Goal: Task Accomplishment & Management: Manage account settings

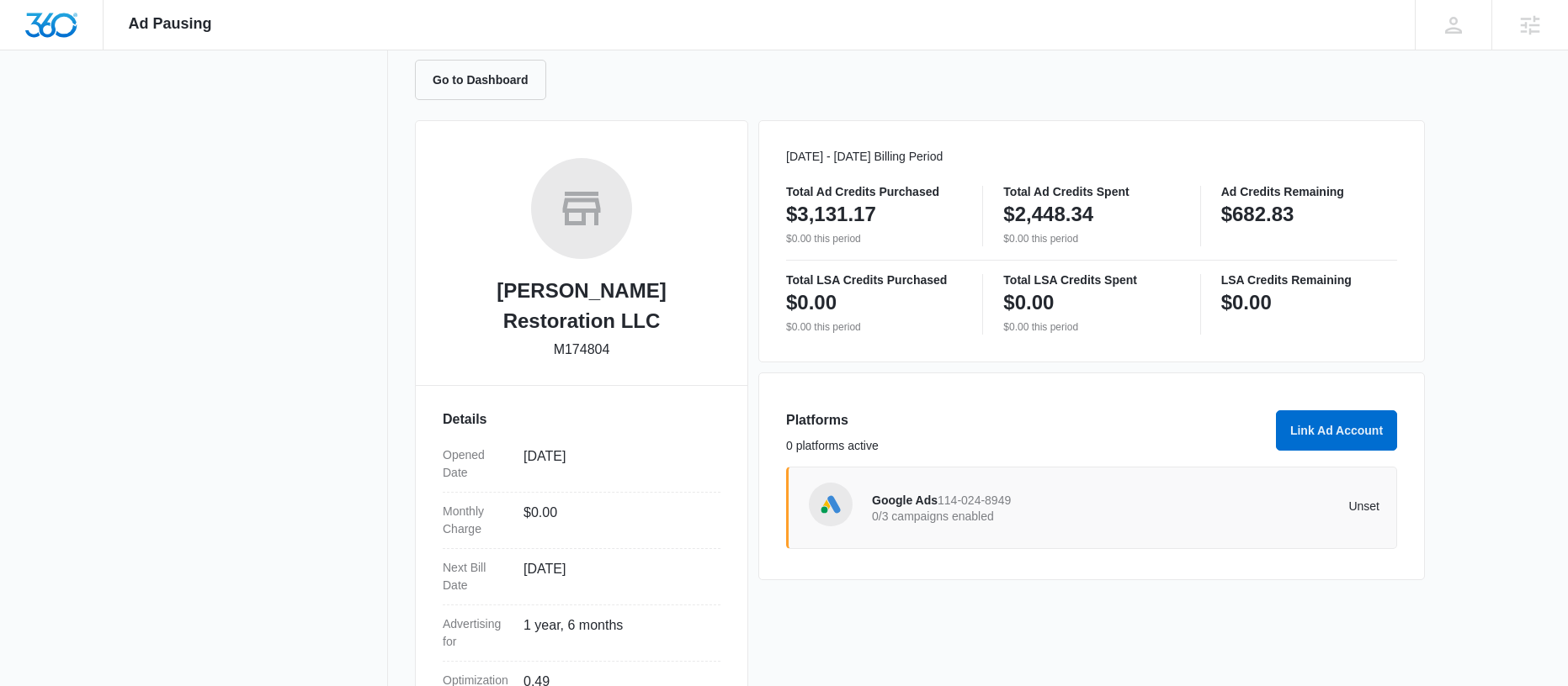
scroll to position [165, 0]
click at [991, 509] on p "0/3 campaigns enabled" at bounding box center [999, 515] width 254 height 11
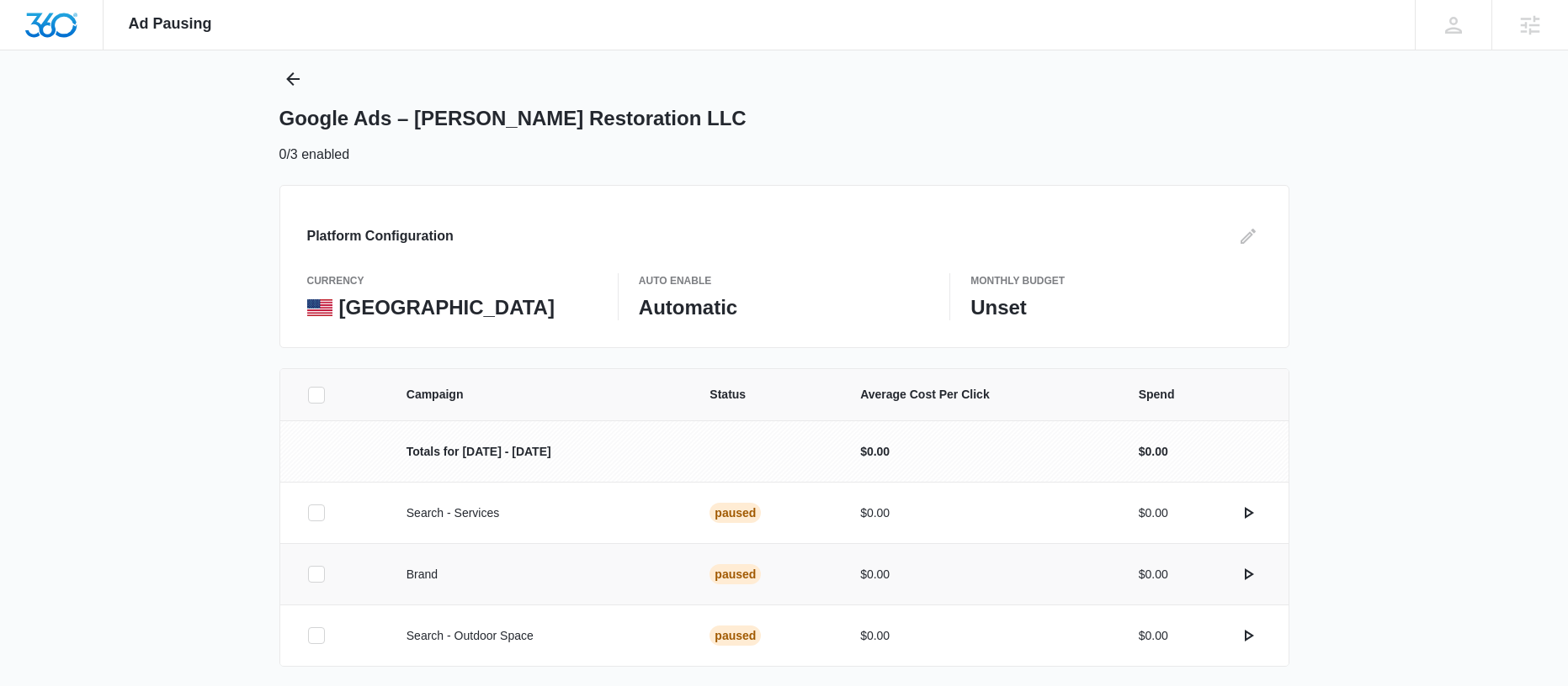
scroll to position [98, 0]
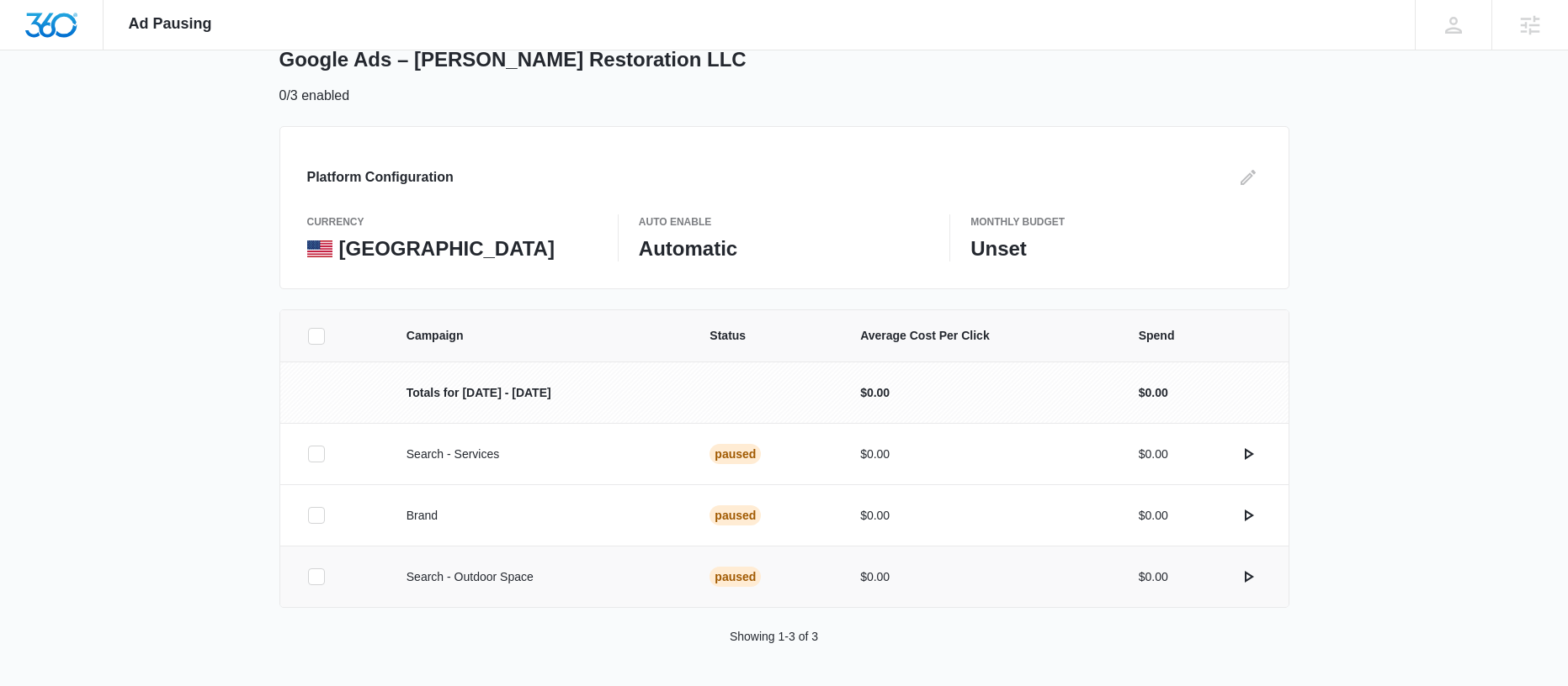
click at [710, 579] on div "Paused" at bounding box center [735, 577] width 52 height 20
click at [1248, 573] on icon "actions.activate" at bounding box center [1250, 577] width 10 height 11
click at [742, 576] on div "Paused" at bounding box center [735, 577] width 52 height 20
click at [730, 565] on td "Paused" at bounding box center [764, 577] width 150 height 61
click at [753, 577] on td "Paused" at bounding box center [764, 577] width 150 height 61
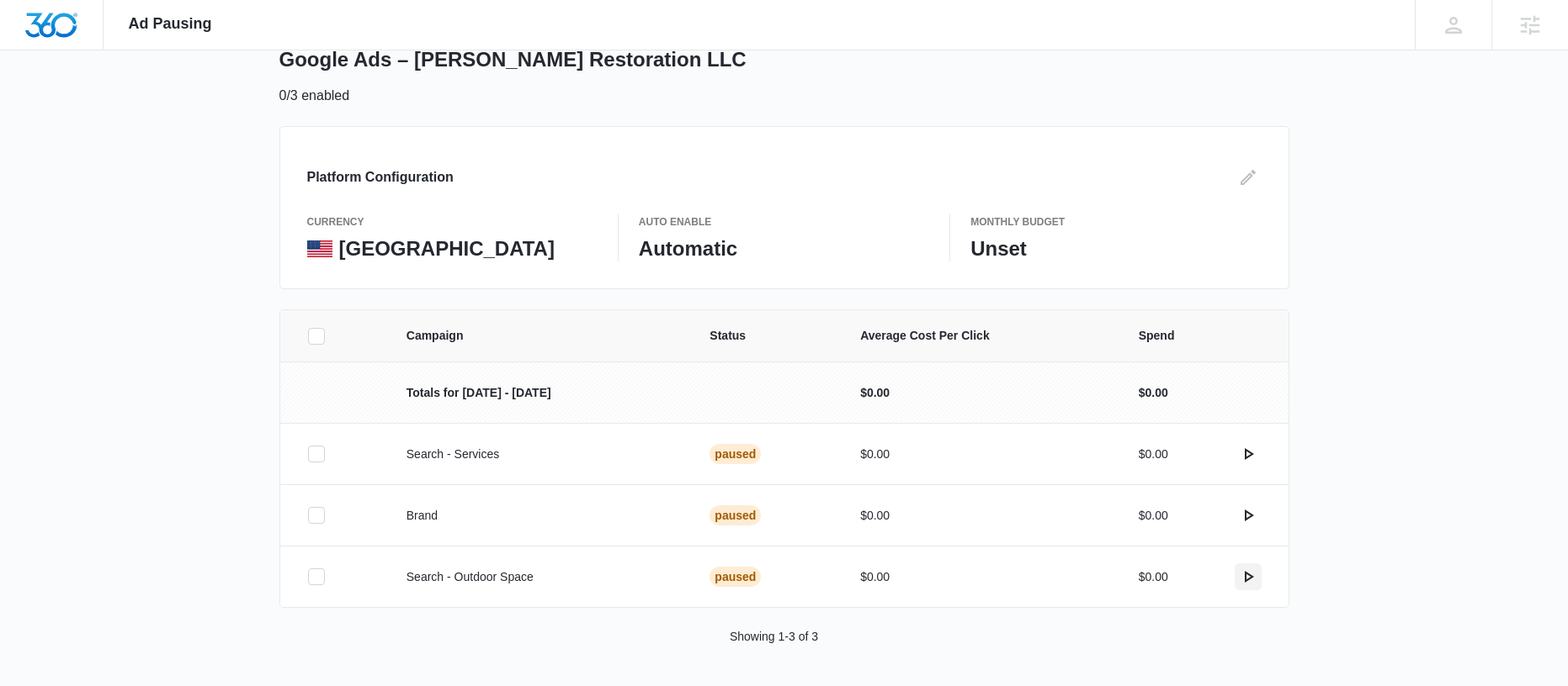
click at [1250, 579] on icon "actions.activate" at bounding box center [1248, 577] width 20 height 20
